Goal: Information Seeking & Learning: Check status

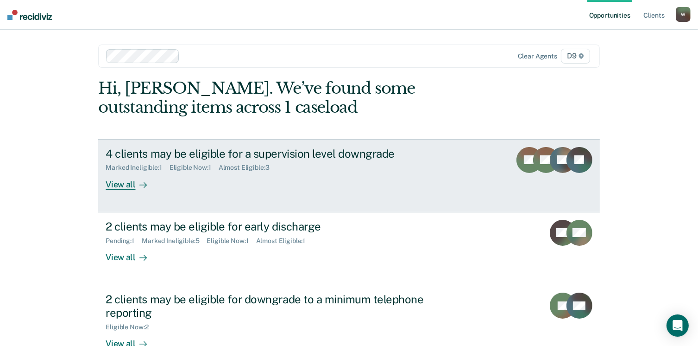
click at [280, 187] on div "4 clients may be eligible for a supervision level downgrade Marked Ineligible :…" at bounding box center [279, 168] width 347 height 43
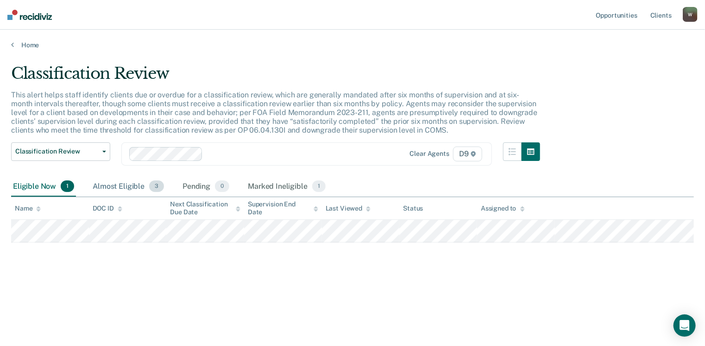
click at [123, 187] on div "Almost Eligible 3" at bounding box center [128, 187] width 75 height 20
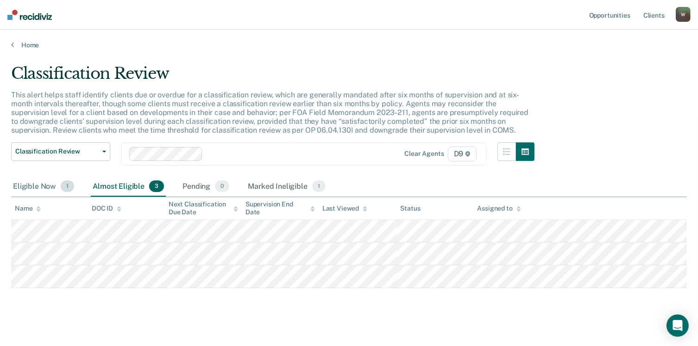
click at [53, 189] on div "Eligible Now 1" at bounding box center [43, 187] width 65 height 20
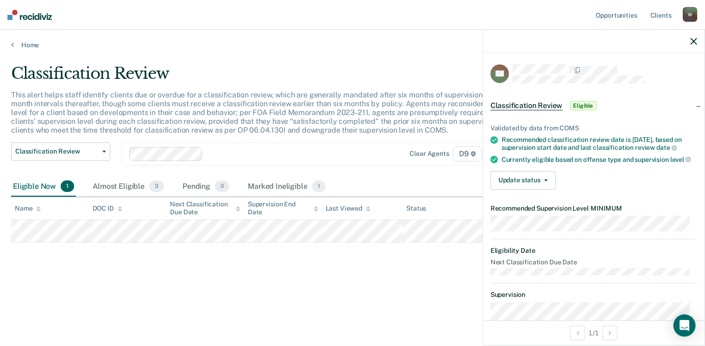
click at [339, 157] on div at bounding box center [292, 153] width 170 height 11
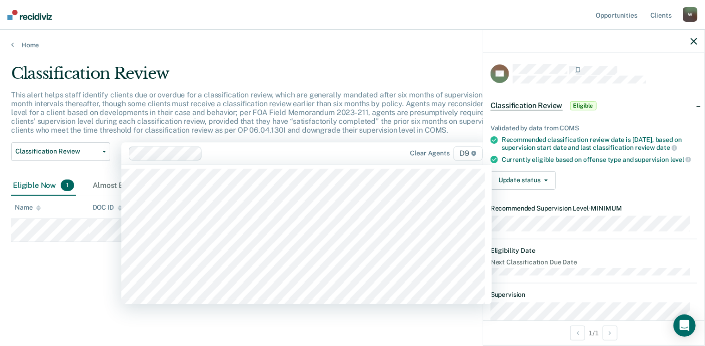
click at [30, 289] on div "Classification Review This alert helps staff identify clients due or overdue fo…" at bounding box center [352, 185] width 683 height 242
